Goal: Task Accomplishment & Management: Manage account settings

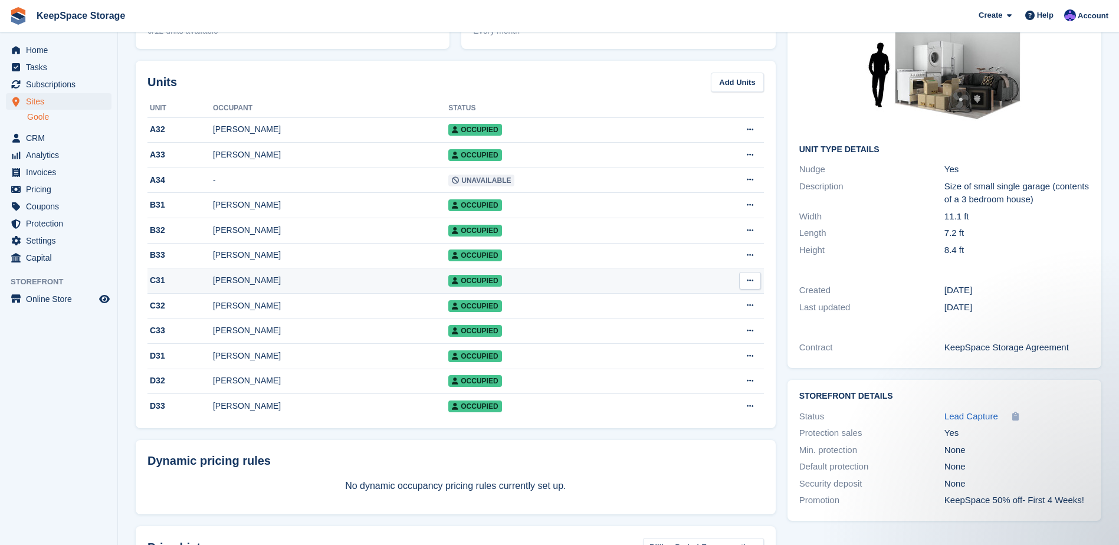
scroll to position [118, 0]
click at [47, 81] on span "Subscriptions" at bounding box center [61, 84] width 71 height 17
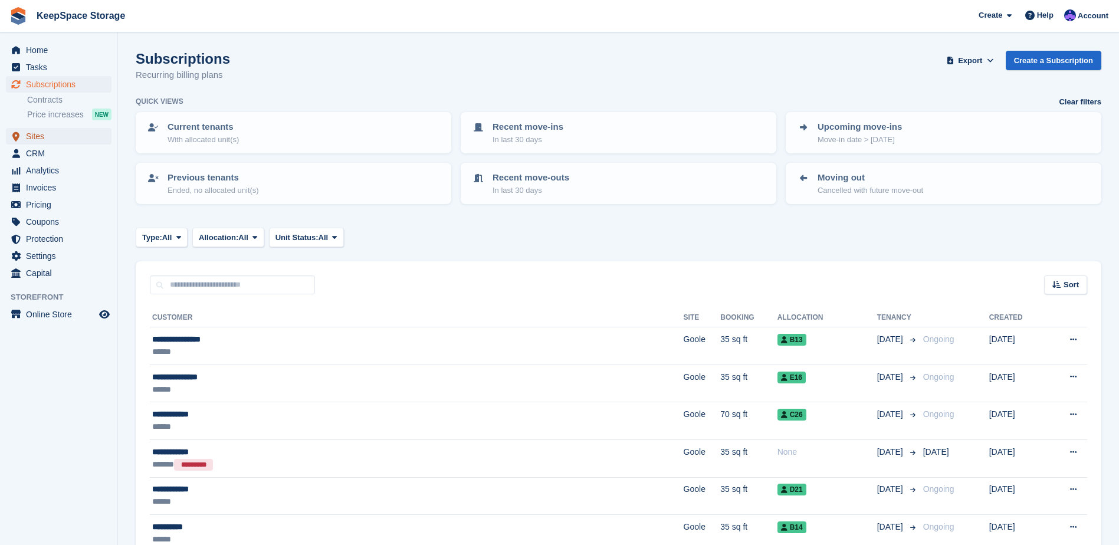
click at [39, 136] on span "Sites" at bounding box center [61, 136] width 71 height 17
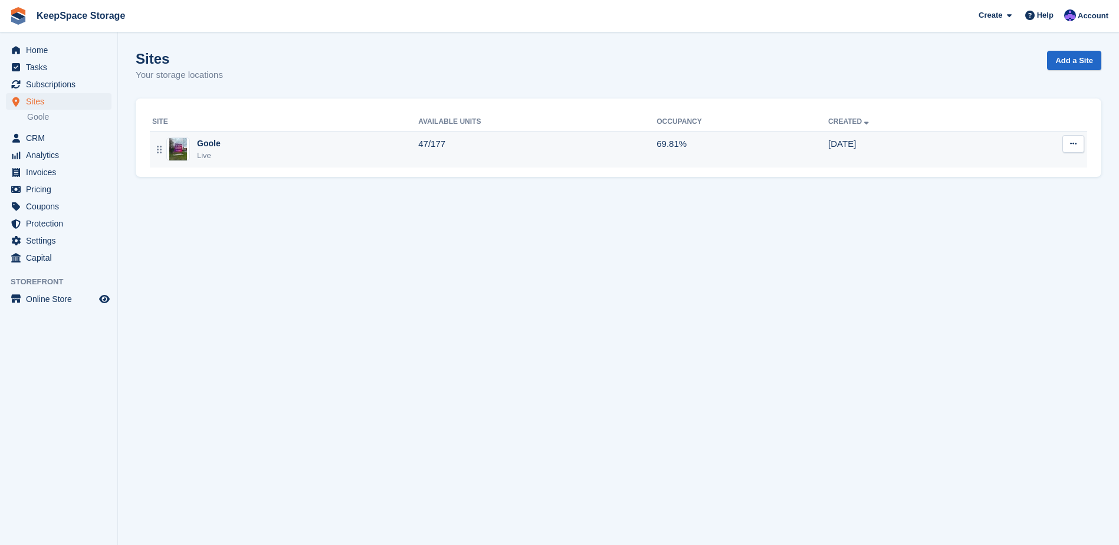
click at [418, 166] on td "Goole Live" at bounding box center [284, 149] width 268 height 37
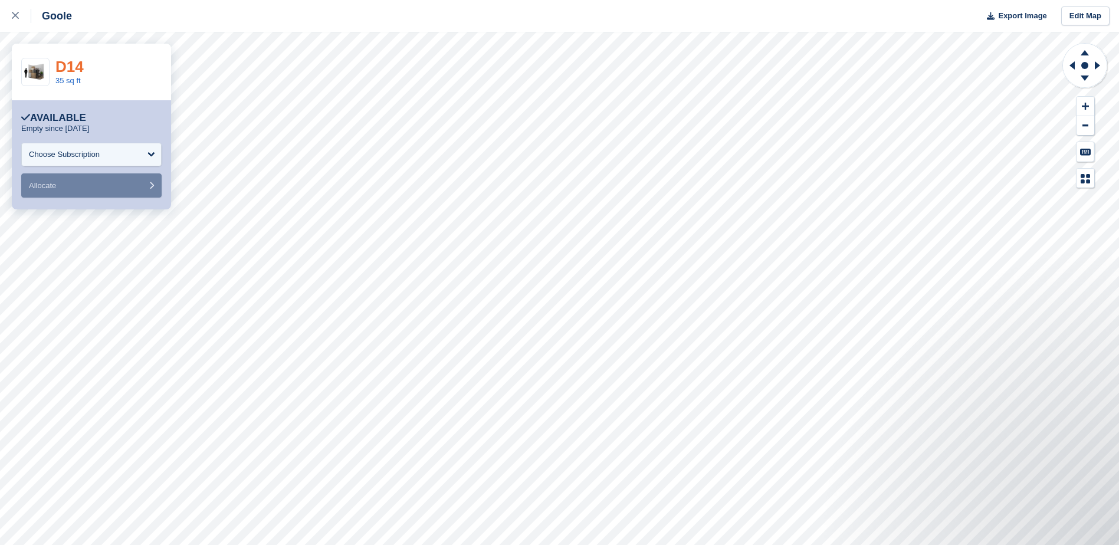
click at [64, 62] on link "D14" at bounding box center [69, 67] width 28 height 18
click at [23, 11] on div at bounding box center [21, 16] width 19 height 14
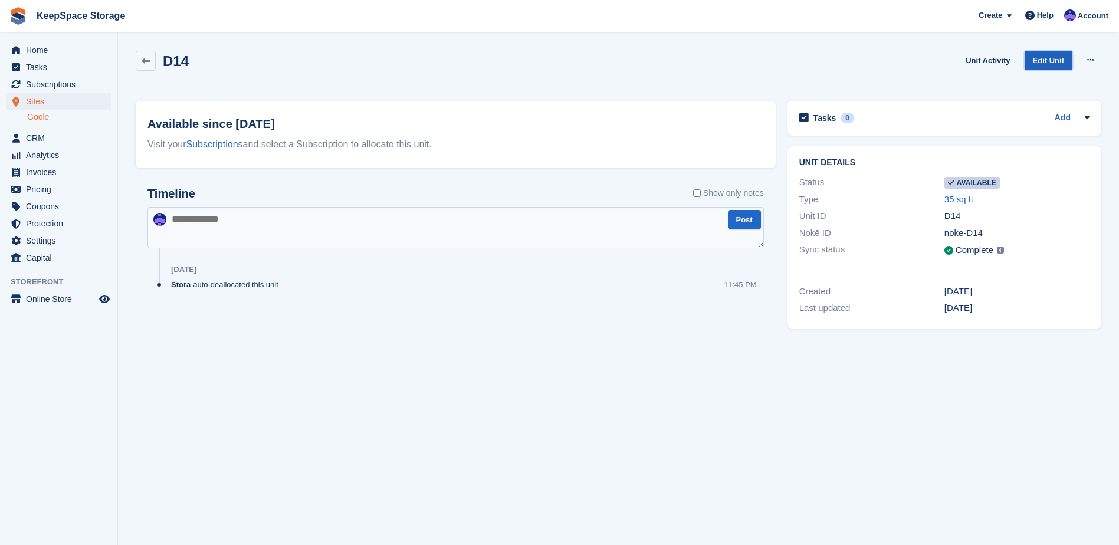
click at [1057, 58] on link "Edit Unit" at bounding box center [1048, 60] width 48 height 19
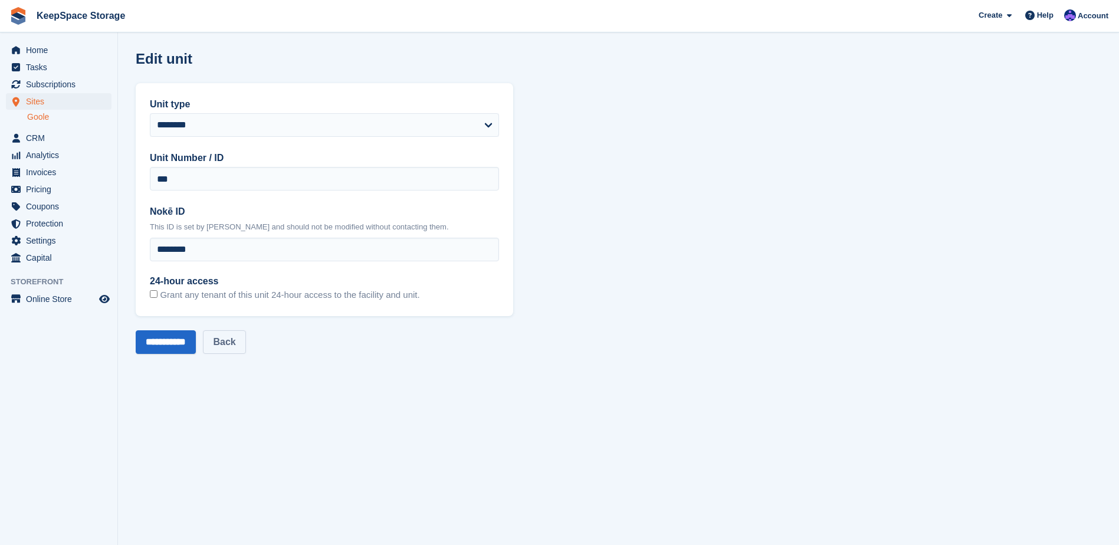
click at [236, 338] on link "Back" at bounding box center [224, 342] width 42 height 24
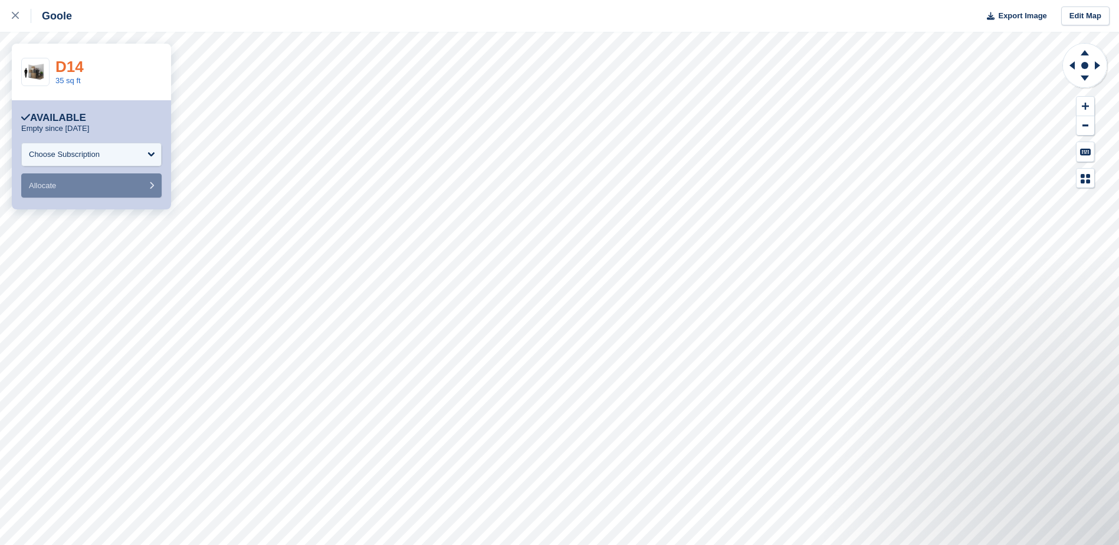
click at [76, 68] on link "D14" at bounding box center [69, 67] width 28 height 18
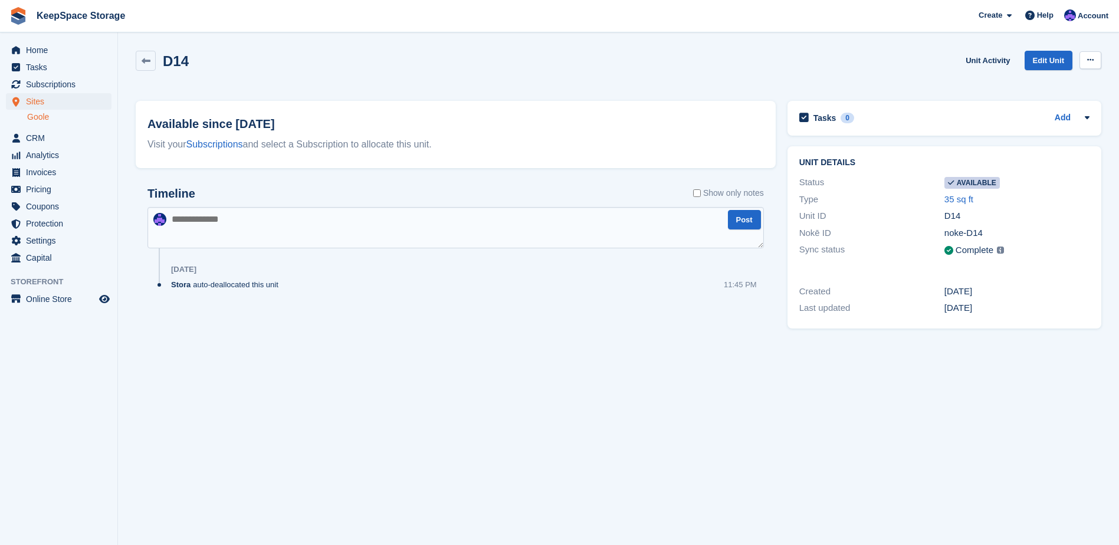
click at [1091, 60] on icon at bounding box center [1090, 60] width 6 height 8
click at [1057, 82] on p "Make unavailable" at bounding box center [1044, 82] width 103 height 15
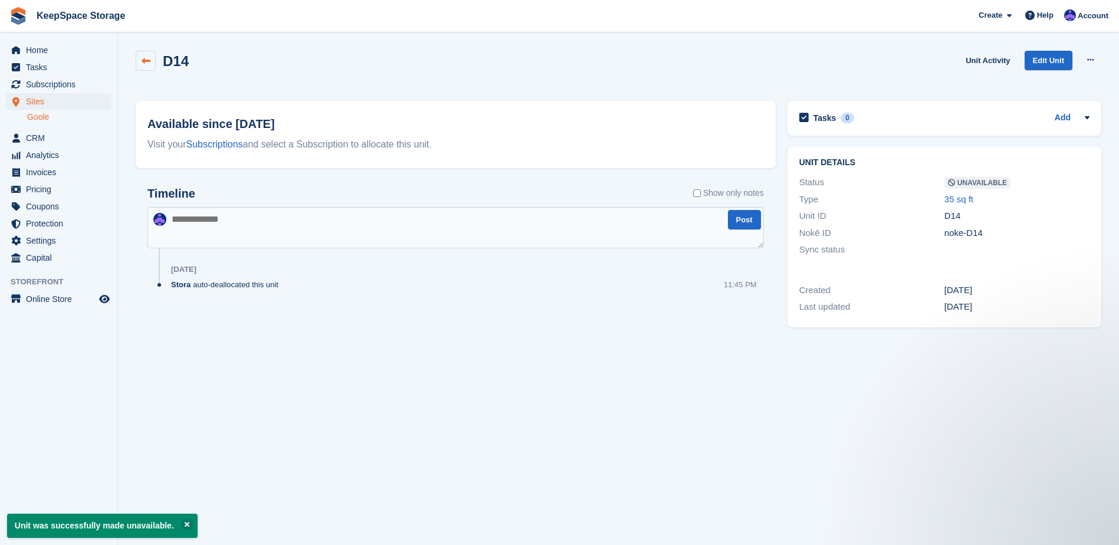
click at [150, 60] on link at bounding box center [146, 61] width 20 height 20
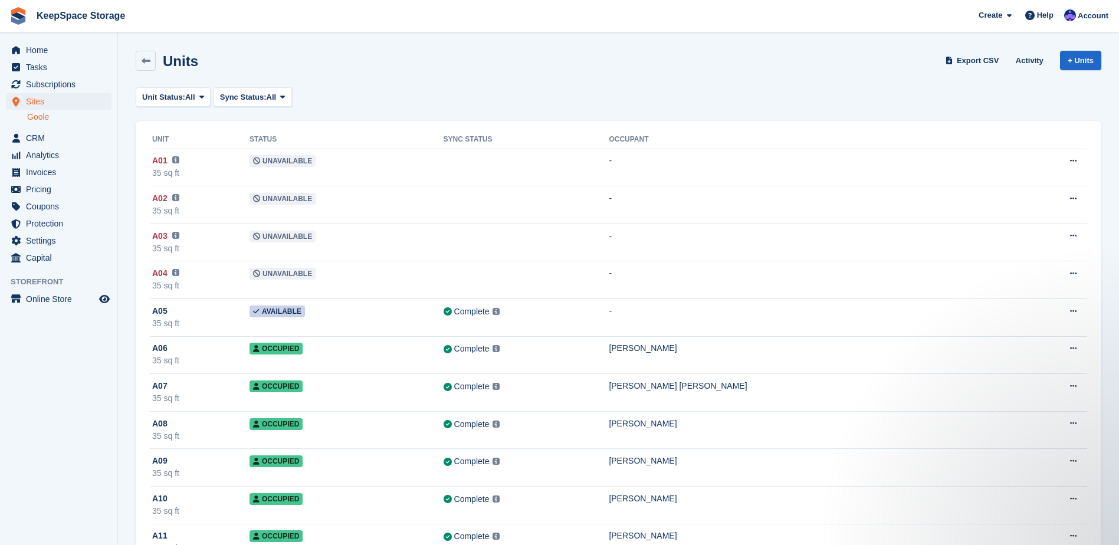
click at [73, 113] on link "Goole" at bounding box center [69, 116] width 84 height 11
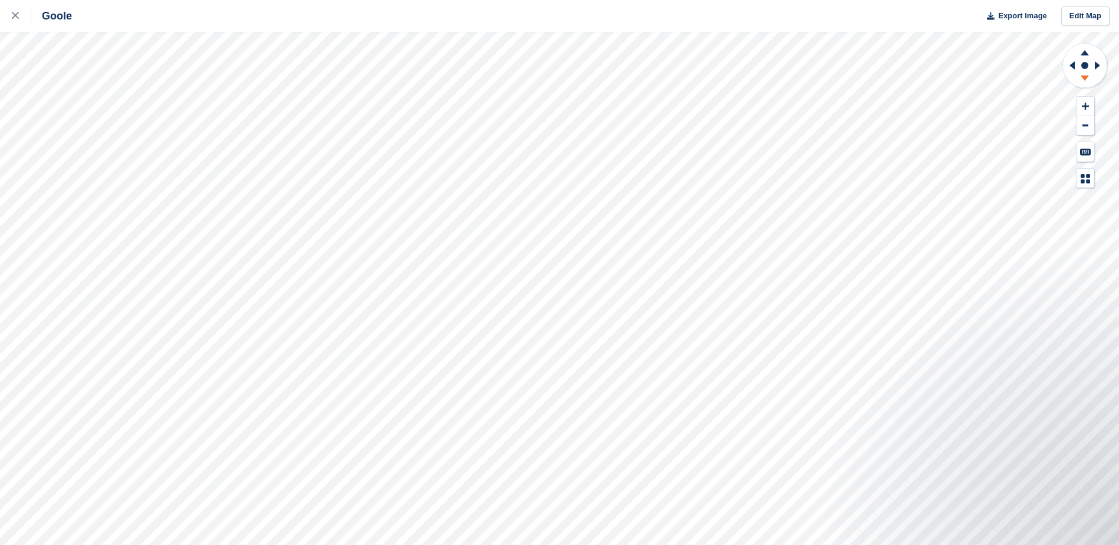
click at [1084, 81] on icon at bounding box center [1084, 80] width 31 height 15
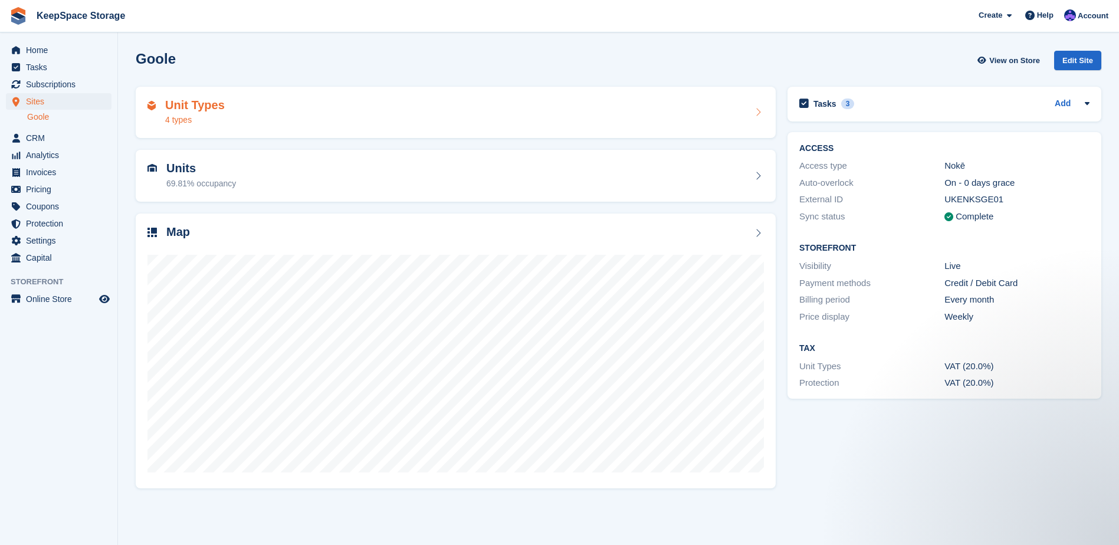
click at [346, 124] on div "Unit Types 4 types" at bounding box center [455, 112] width 616 height 28
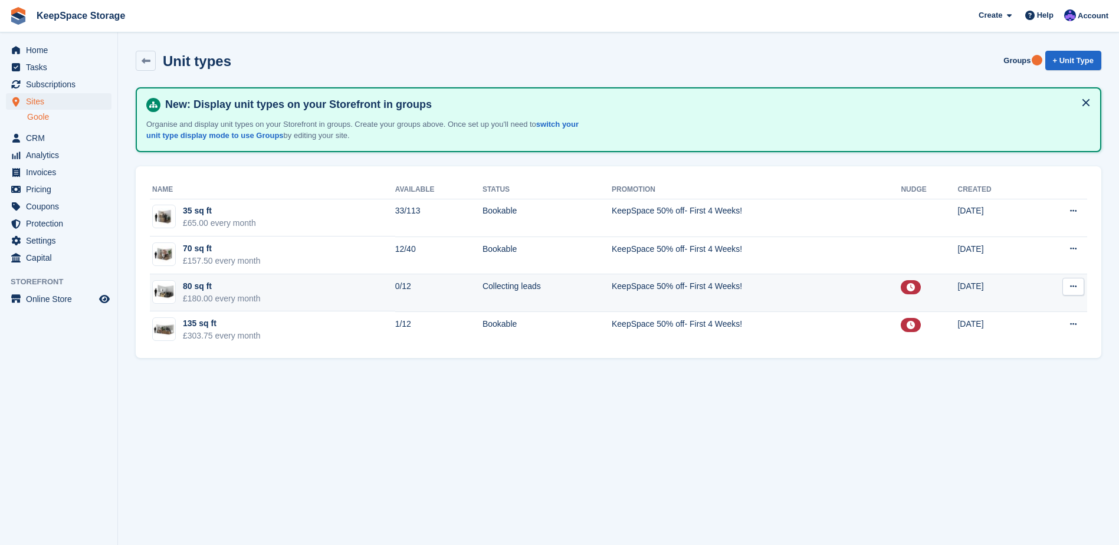
click at [319, 284] on td "80 sq ft £180.00 every month" at bounding box center [272, 293] width 245 height 38
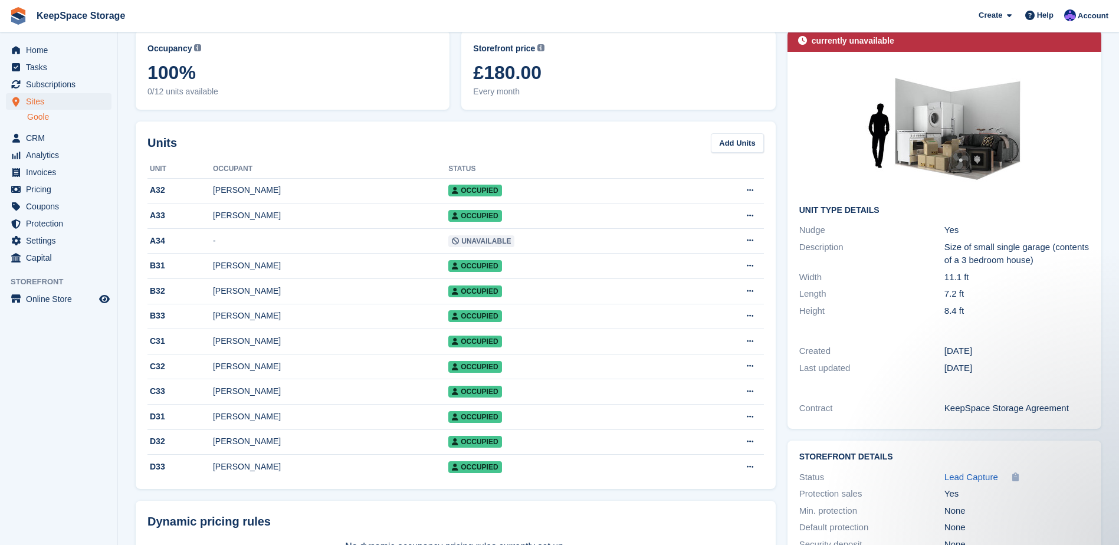
scroll to position [59, 0]
